Goal: Information Seeking & Learning: Learn about a topic

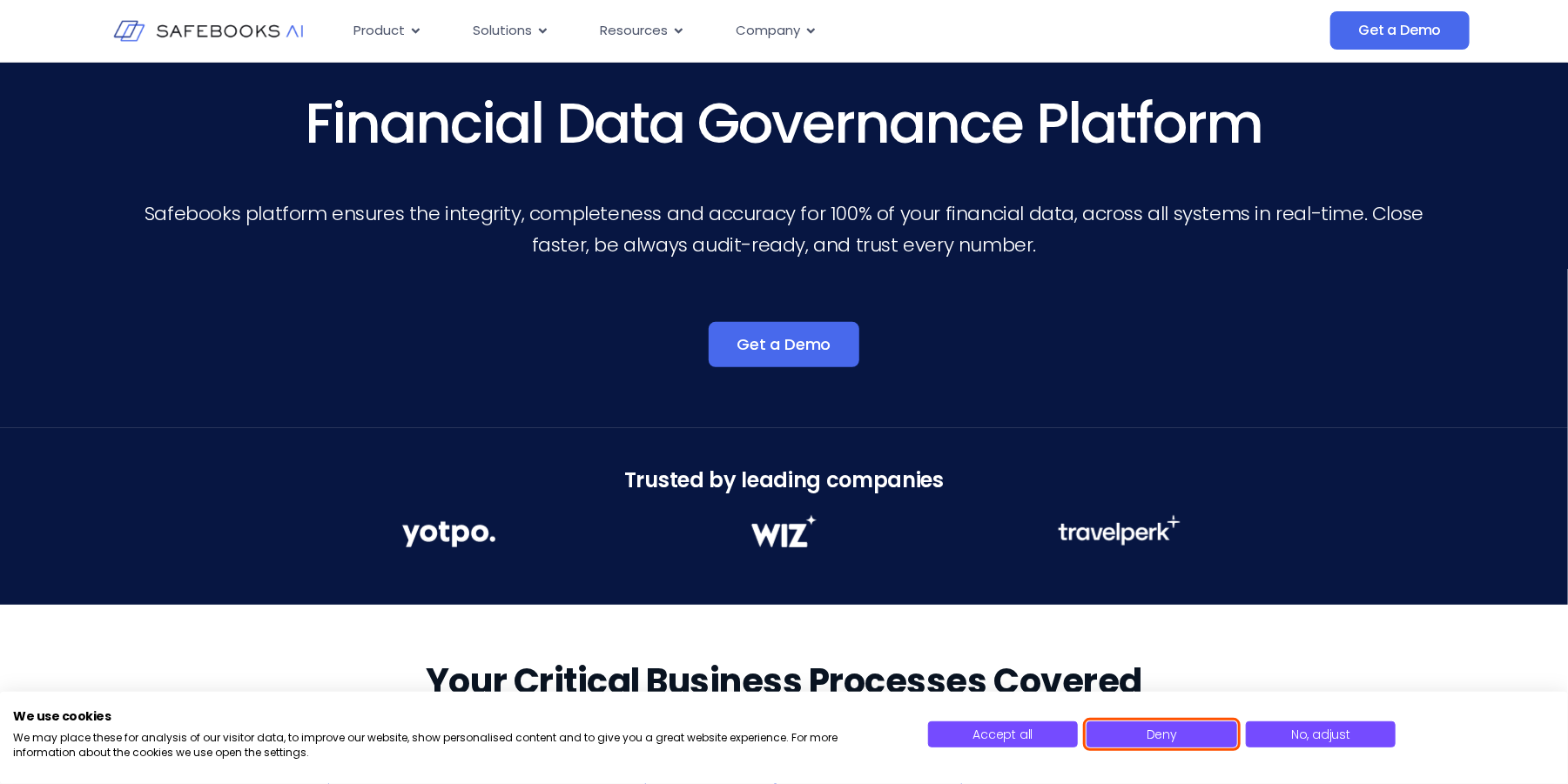
click at [1189, 735] on button "Deny" at bounding box center [1162, 735] width 151 height 27
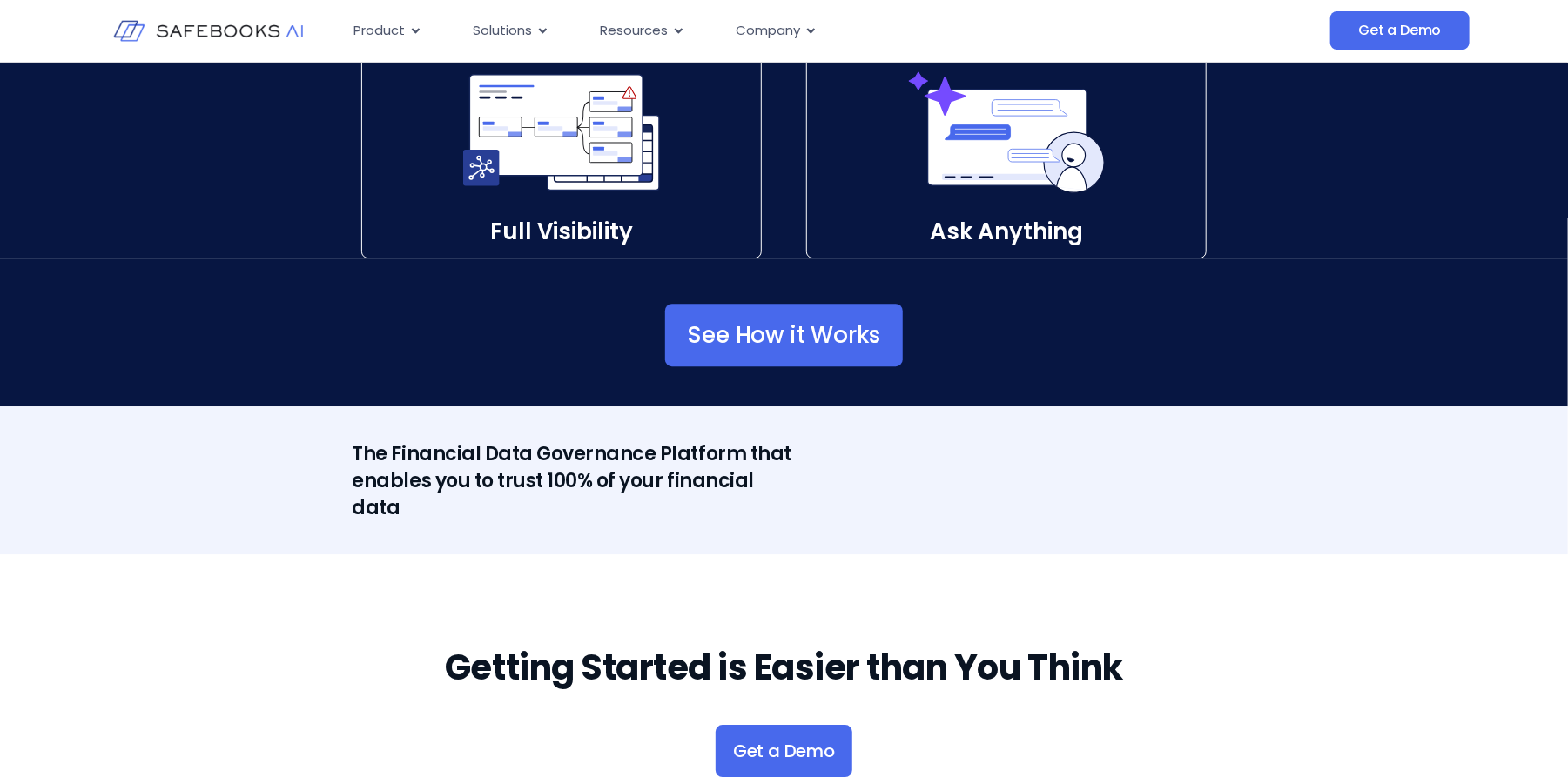
scroll to position [2698, 0]
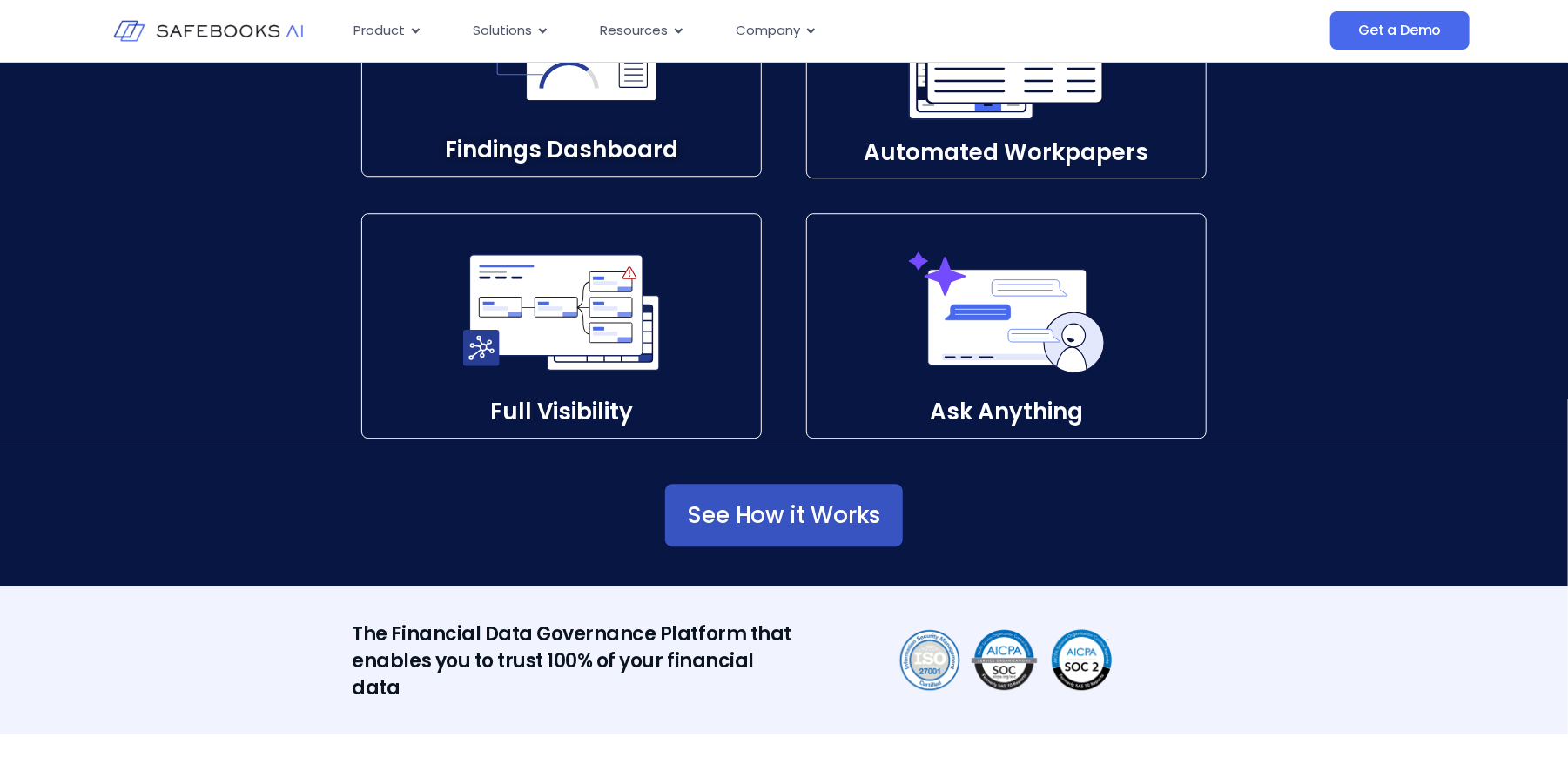
click at [742, 512] on span "See How it Works" at bounding box center [784, 515] width 193 height 17
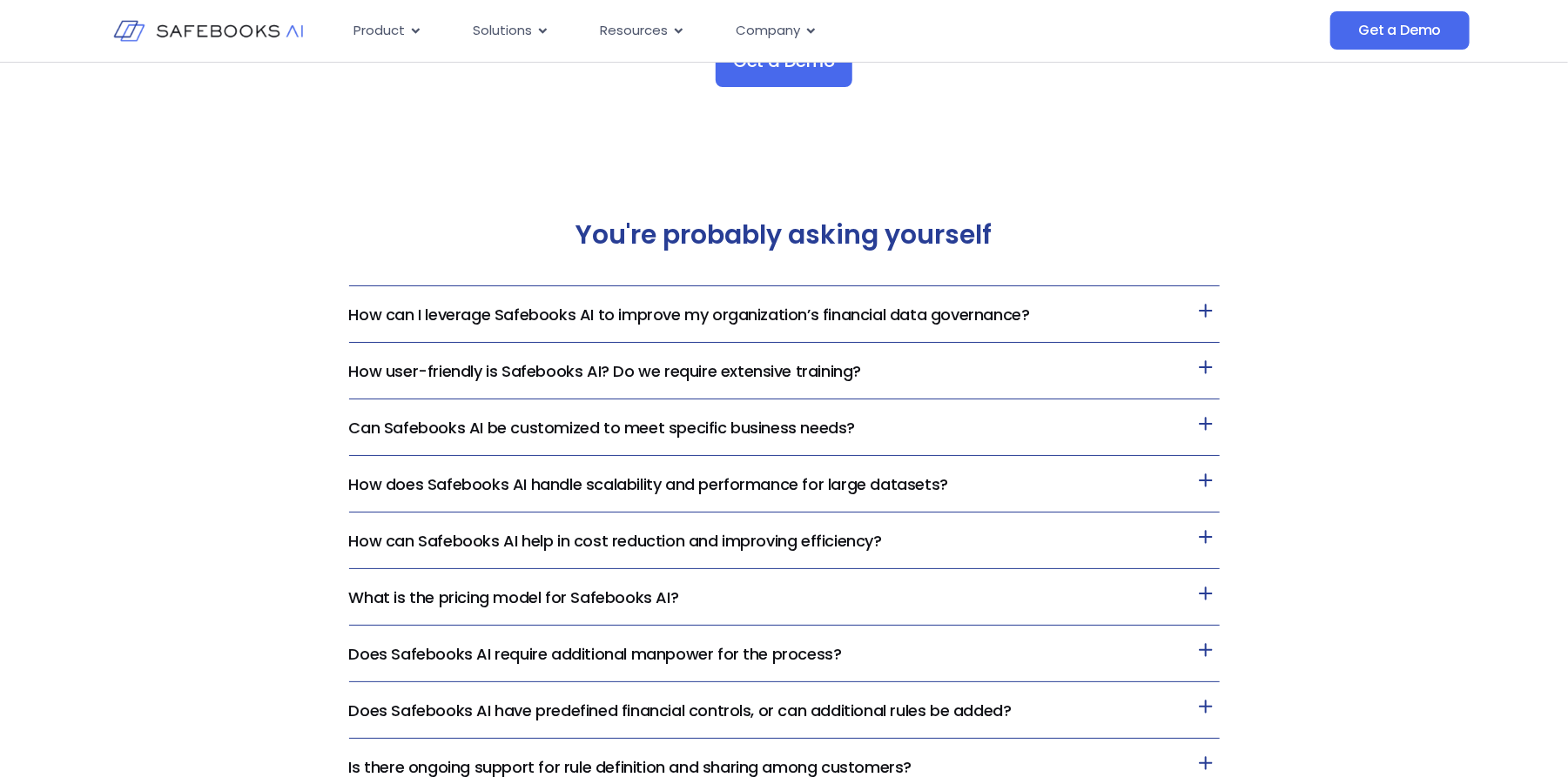
scroll to position [3655, 0]
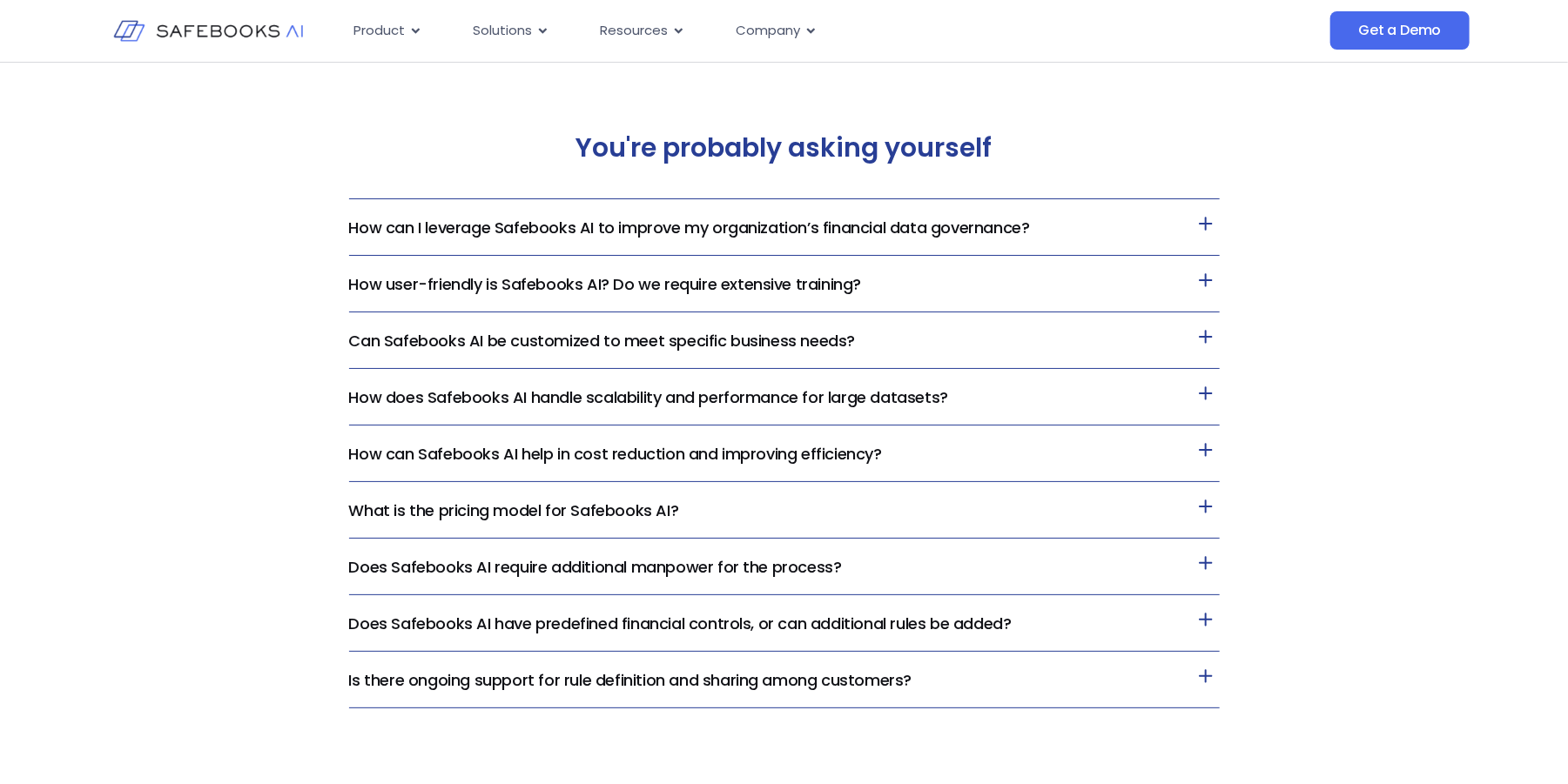
click at [1210, 338] on icon at bounding box center [1206, 337] width 27 height 27
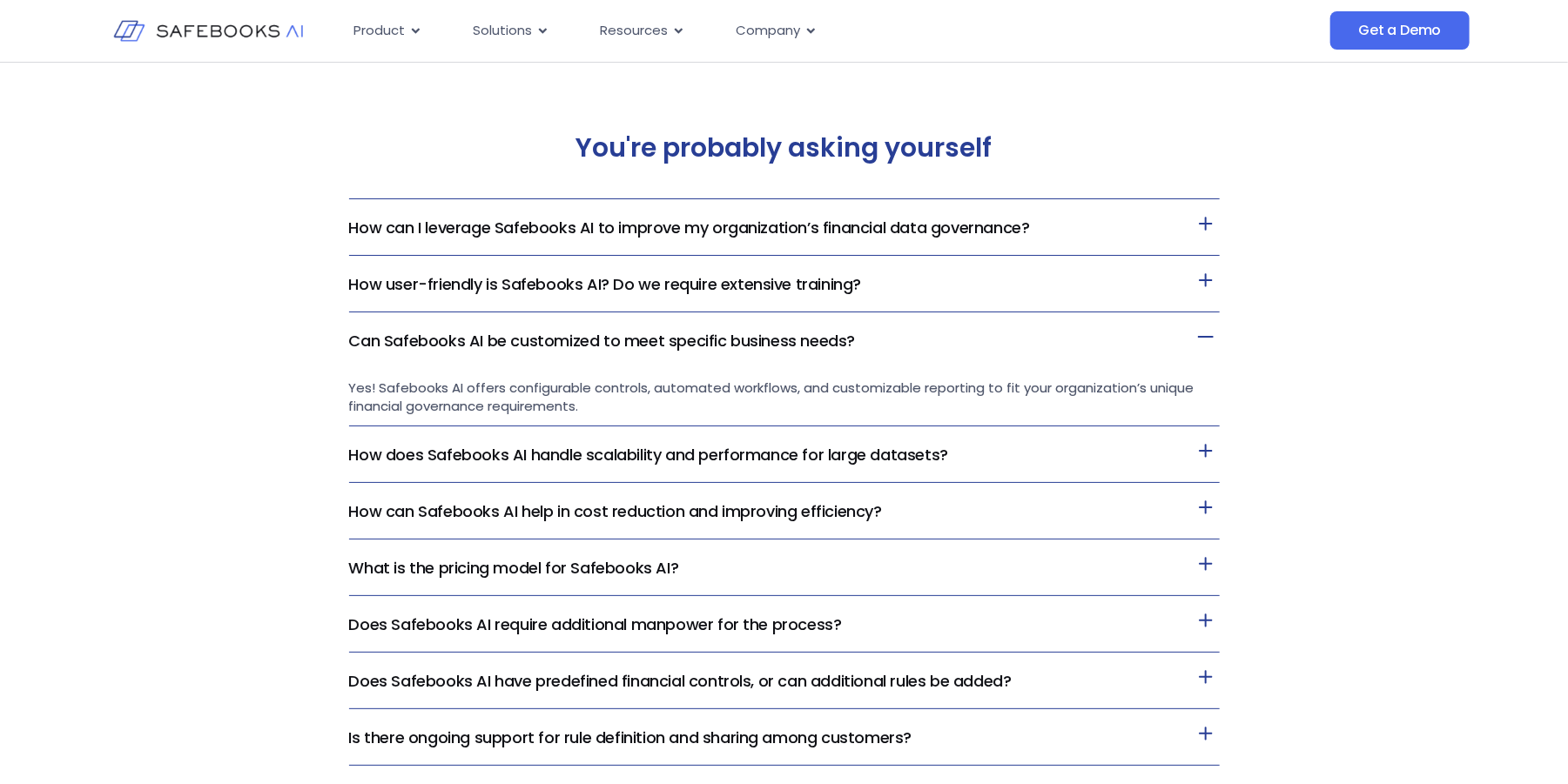
scroll to position [3743, 0]
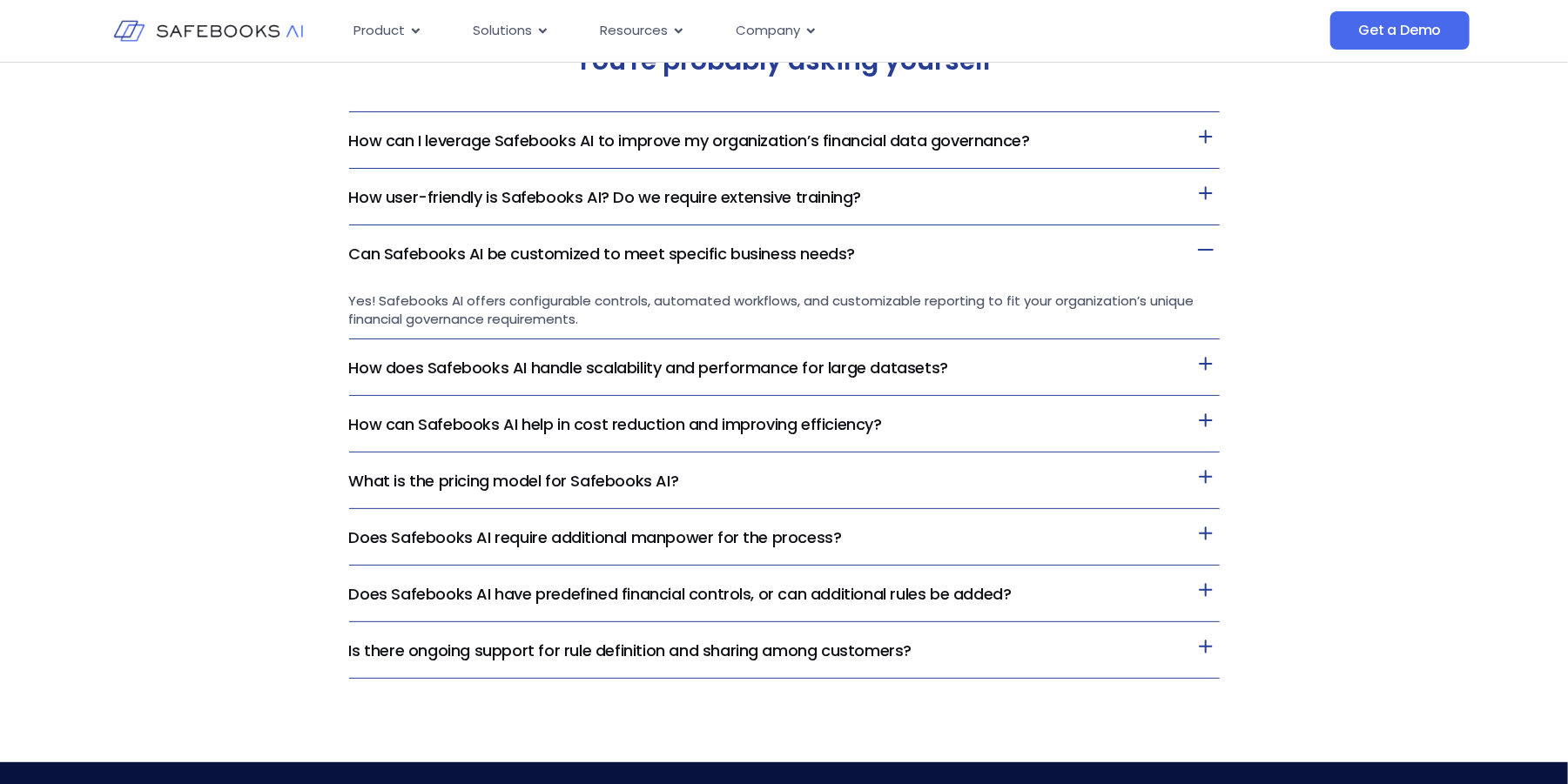
click at [1206, 480] on icon at bounding box center [1206, 477] width 27 height 27
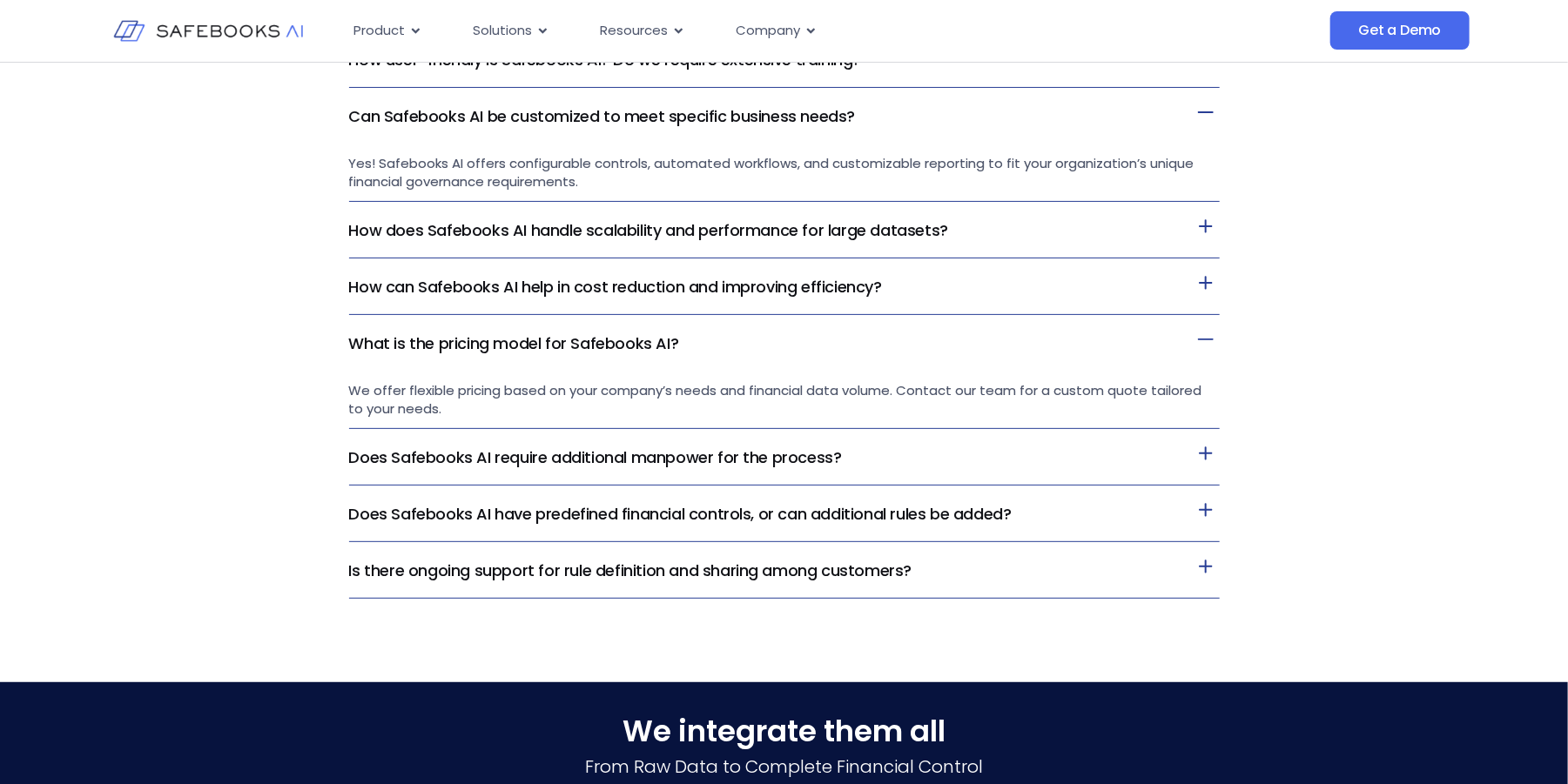
scroll to position [4003, 0]
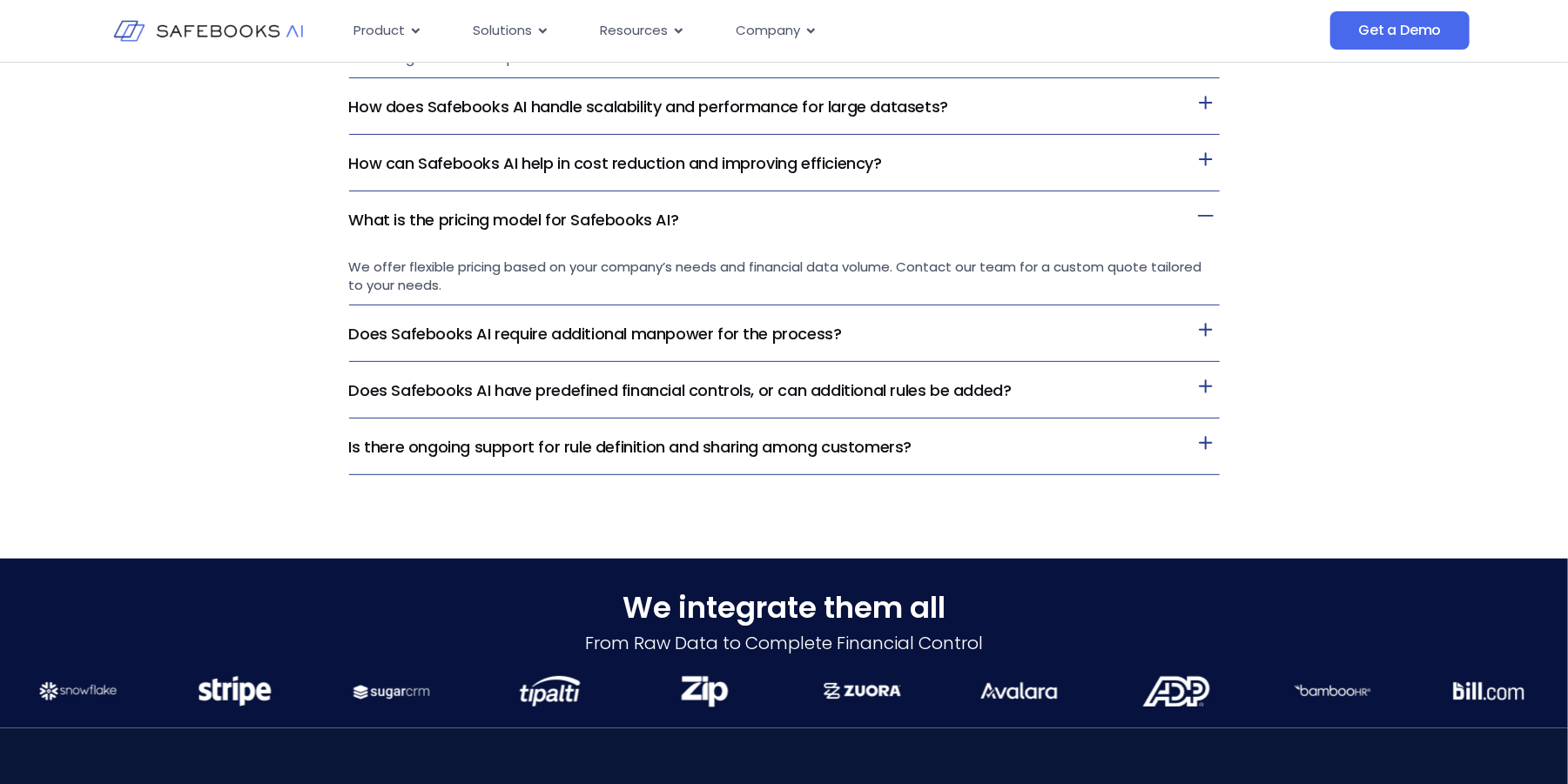
click at [1209, 395] on icon at bounding box center [1206, 386] width 27 height 27
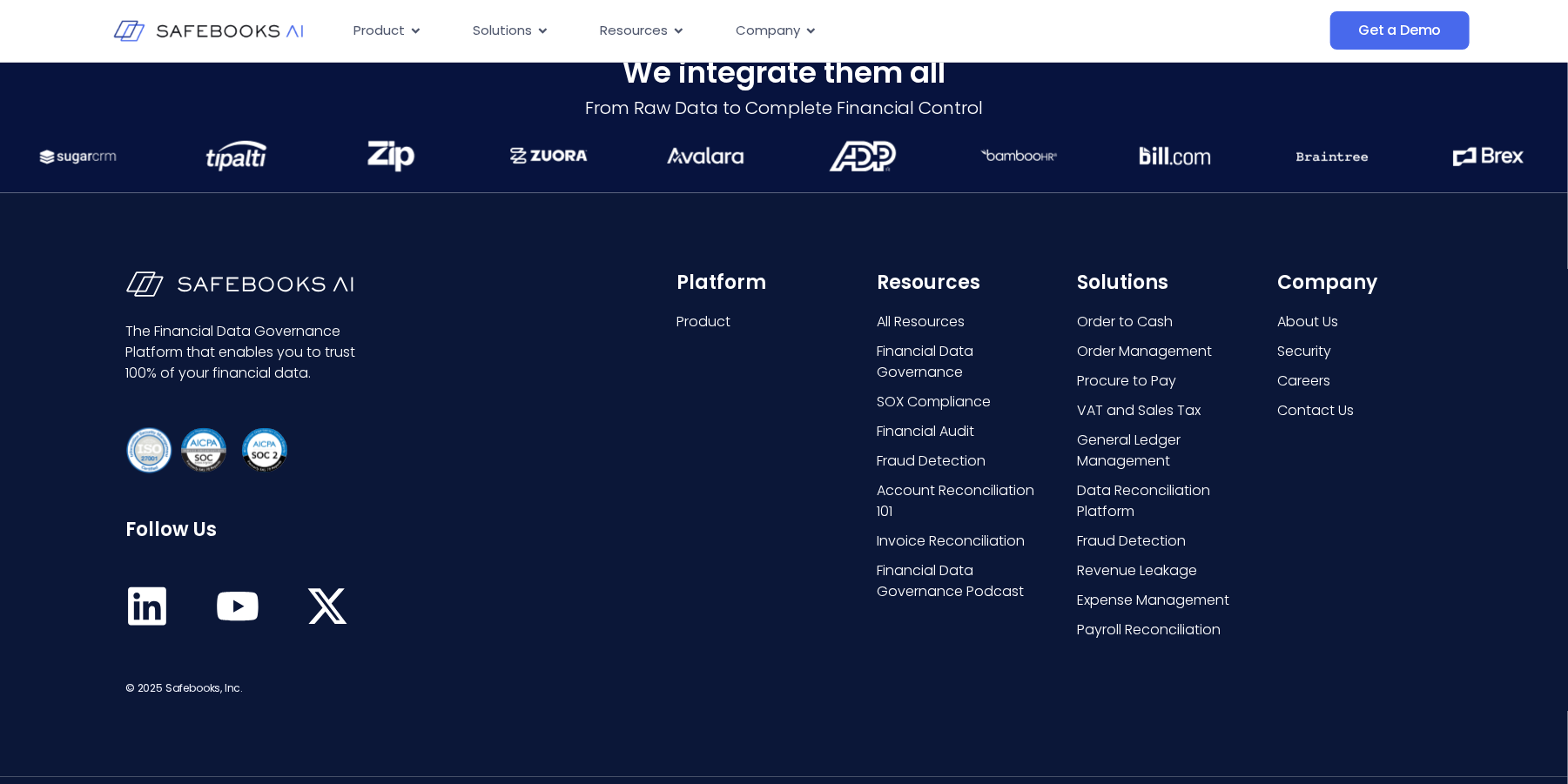
scroll to position [4613, 0]
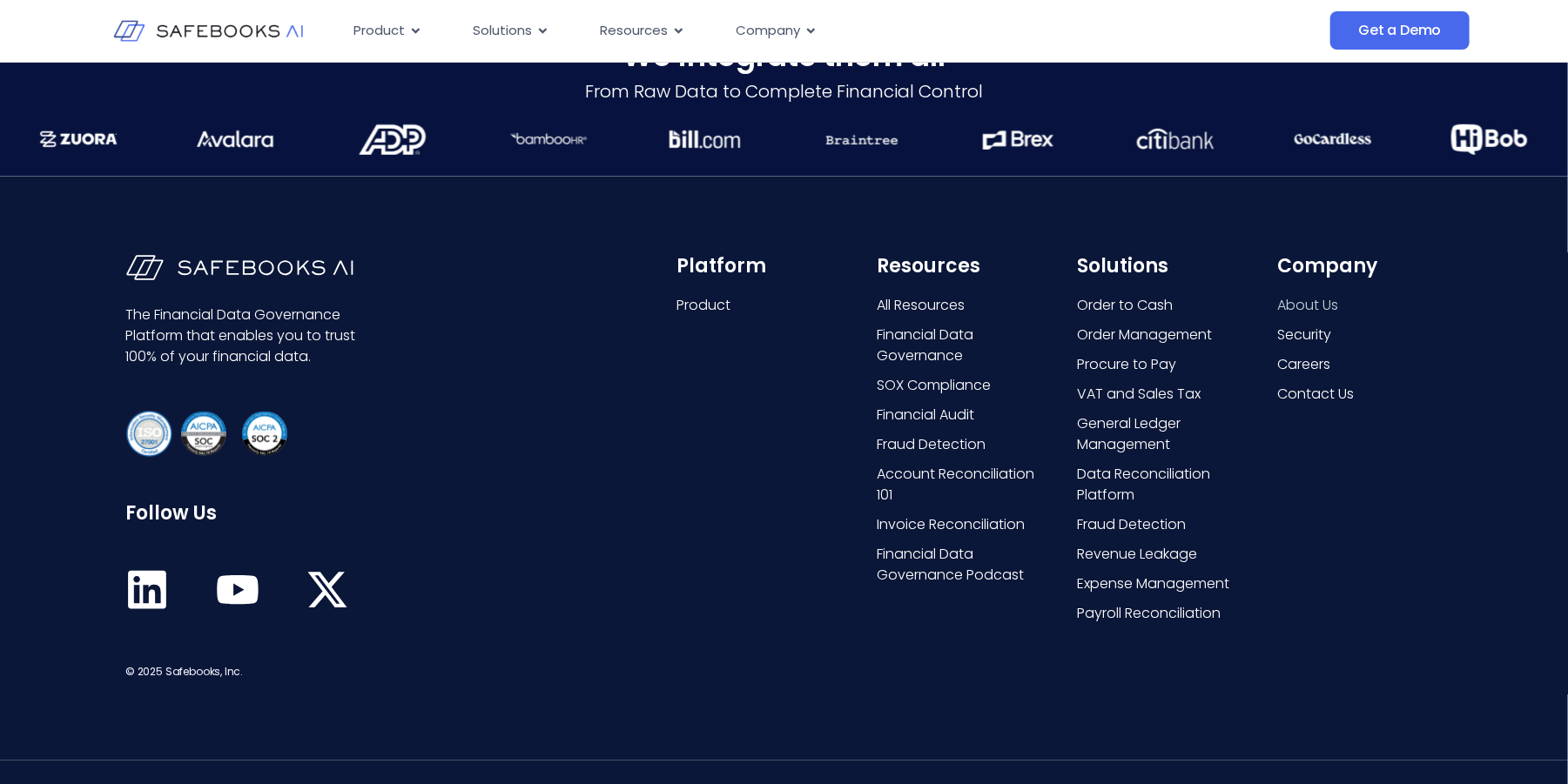
click at [1306, 305] on span "About Us" at bounding box center [1308, 305] width 61 height 21
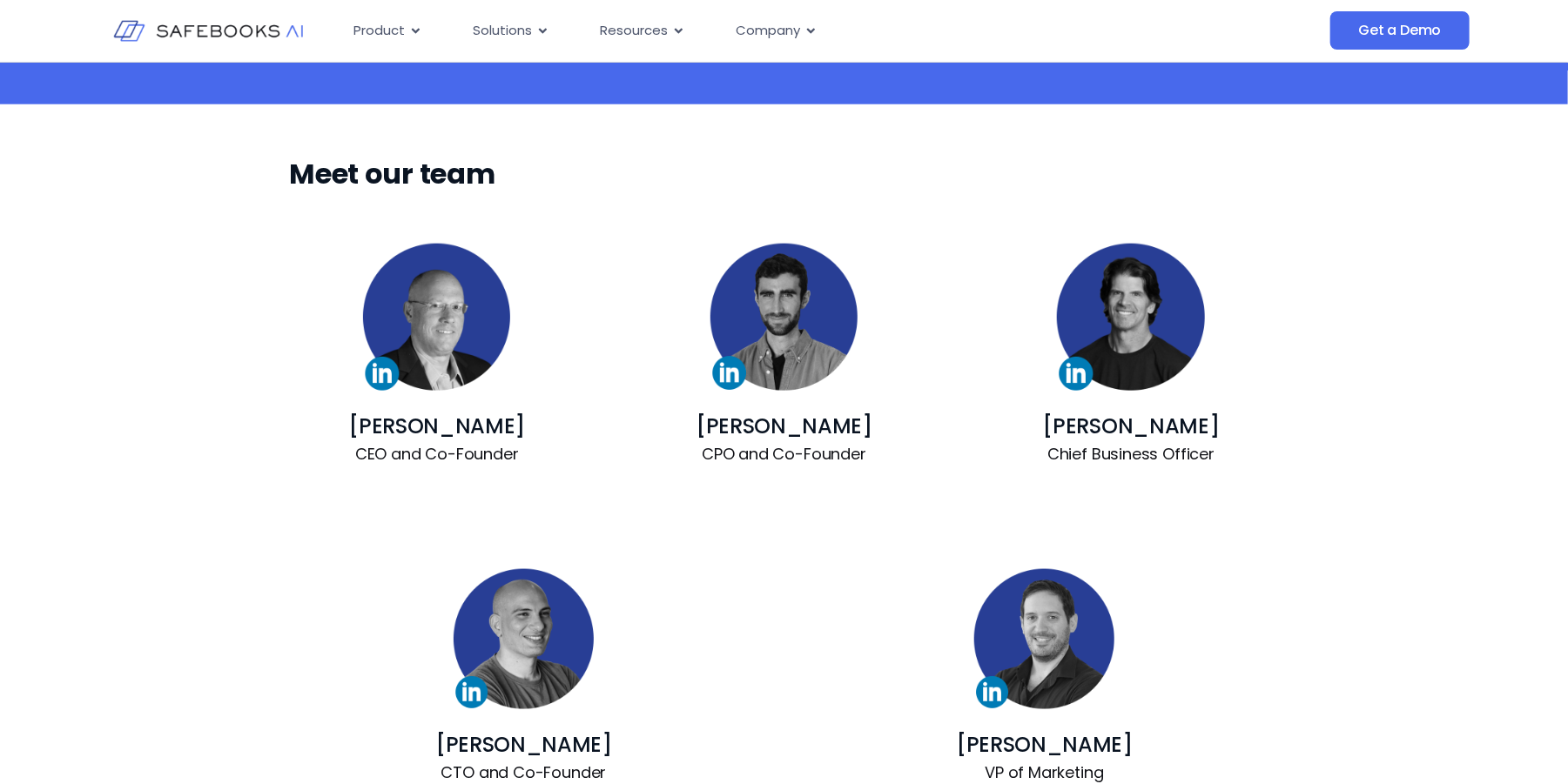
scroll to position [1045, 0]
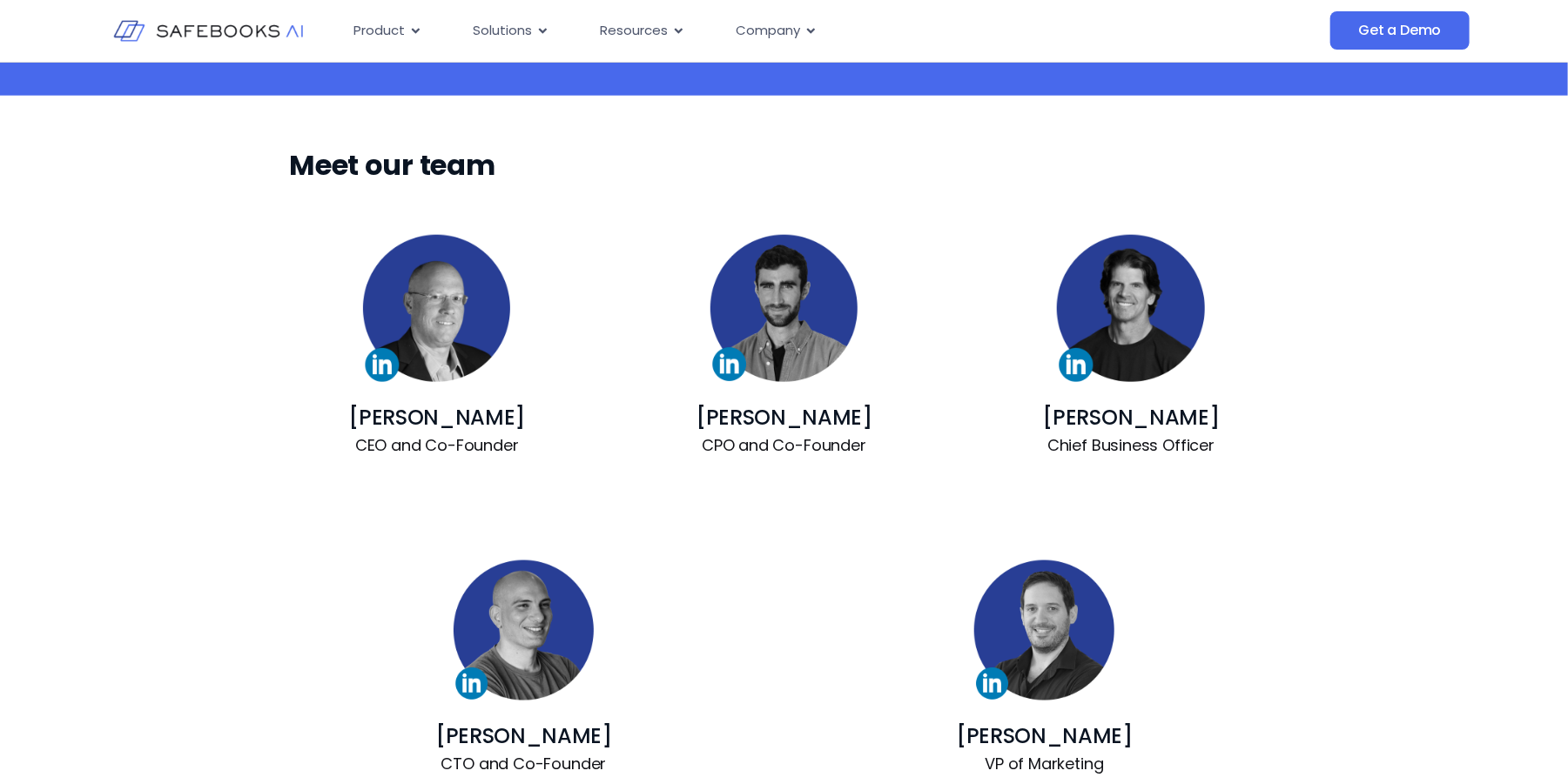
click at [438, 416] on link "Ahikam Kaufman" at bounding box center [437, 416] width 177 height 28
